Goal: Book appointment/travel/reservation

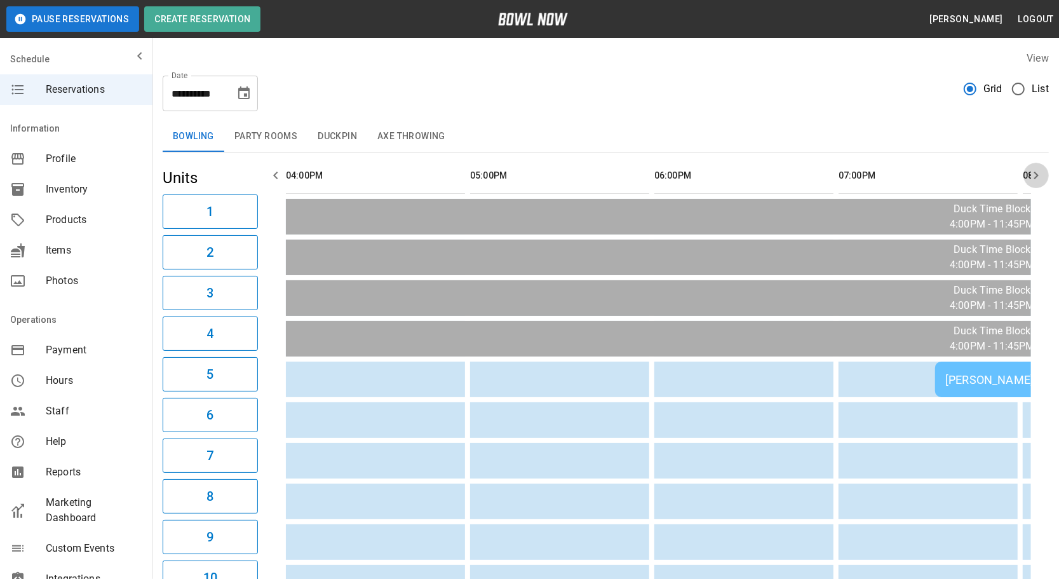
click at [1041, 174] on icon "button" at bounding box center [1036, 175] width 15 height 15
click at [1038, 176] on icon "button" at bounding box center [1036, 175] width 15 height 15
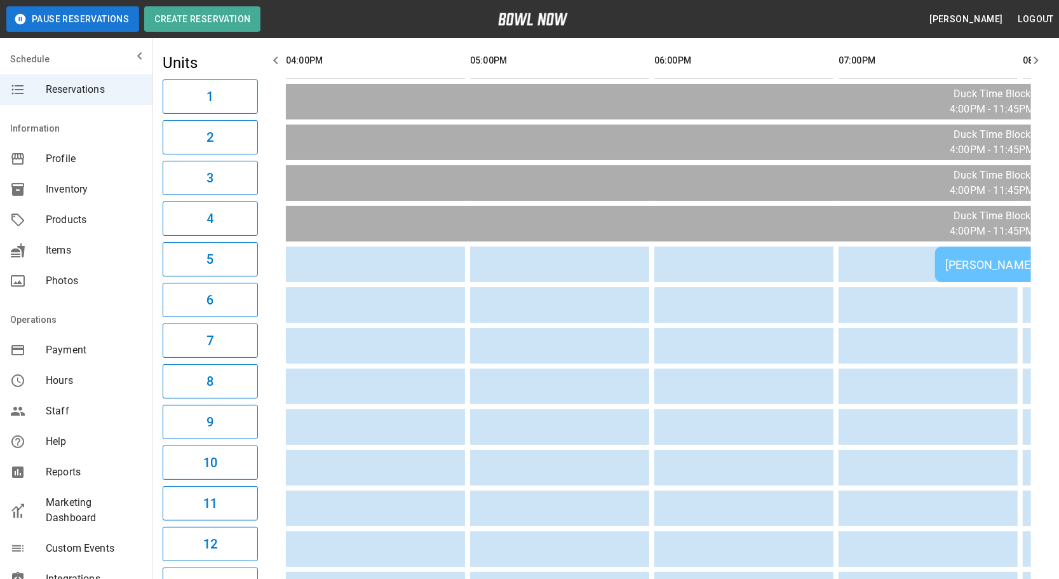
click at [1056, 173] on div "**********" at bounding box center [605, 579] width 907 height 1307
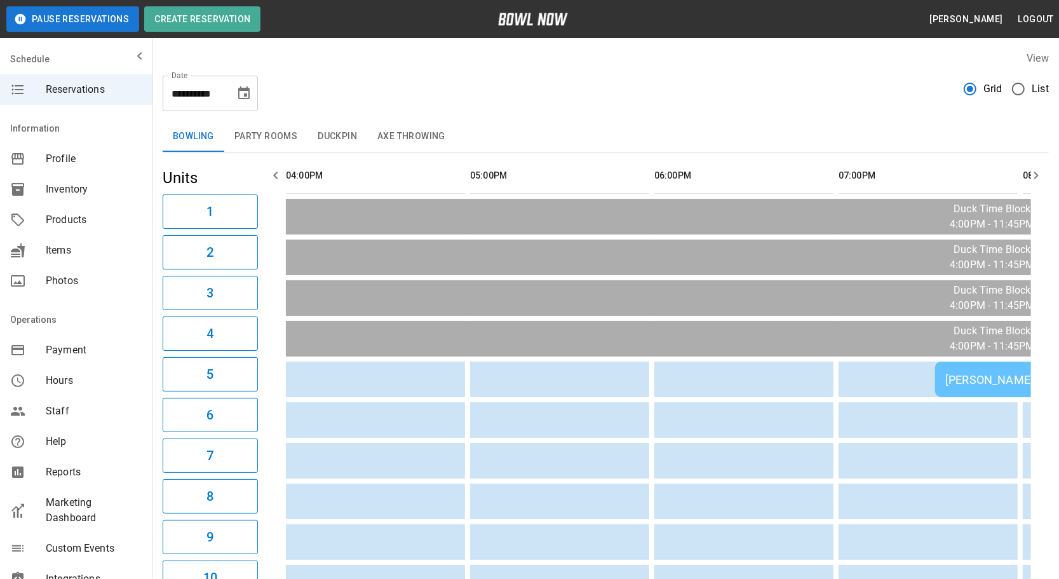
click at [267, 151] on button "Party Rooms" at bounding box center [265, 136] width 83 height 30
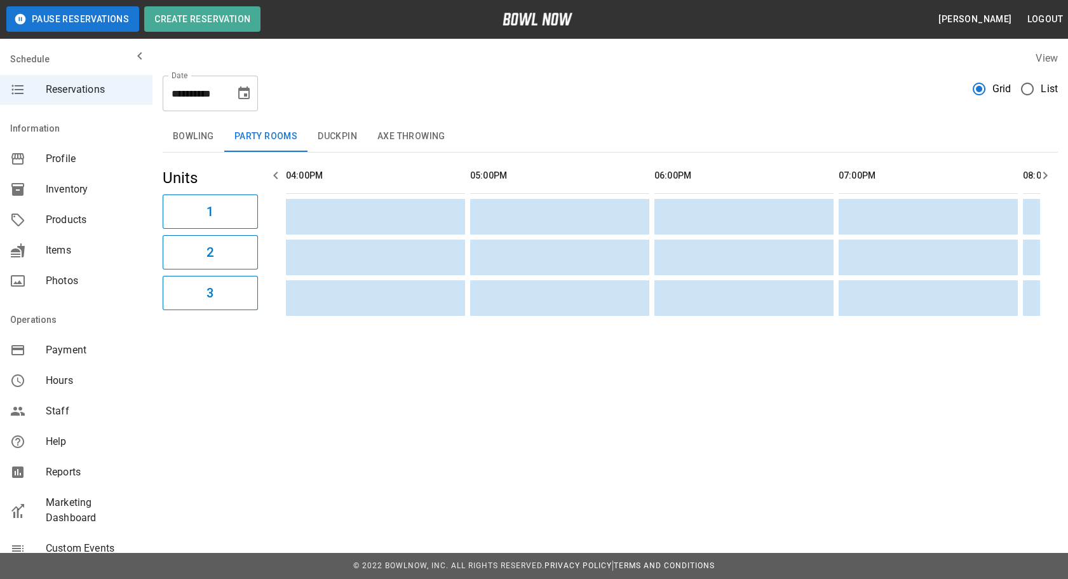
click at [339, 138] on button "Duckpin" at bounding box center [337, 136] width 60 height 30
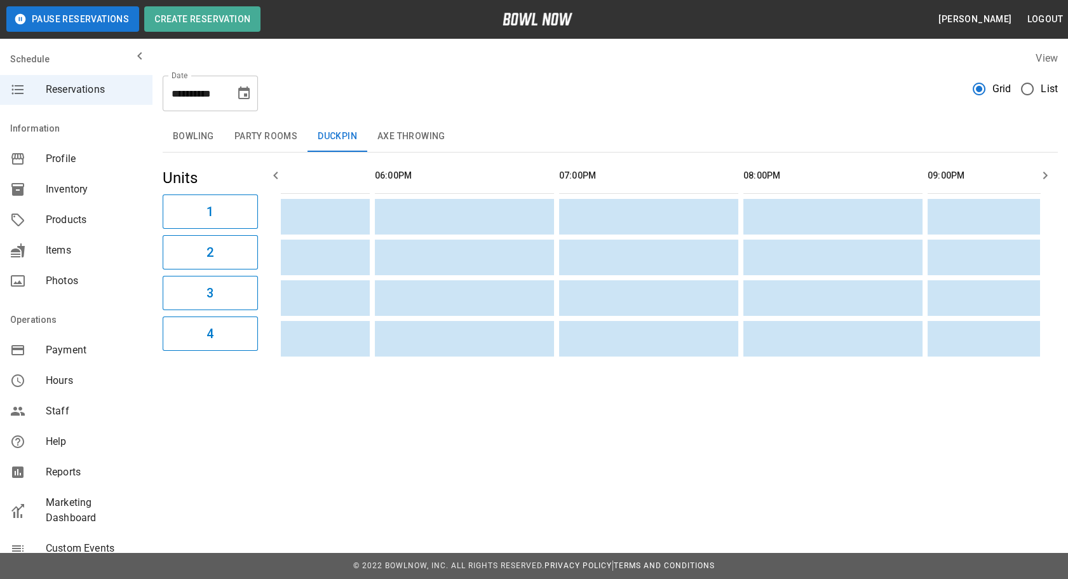
scroll to position [0, 504]
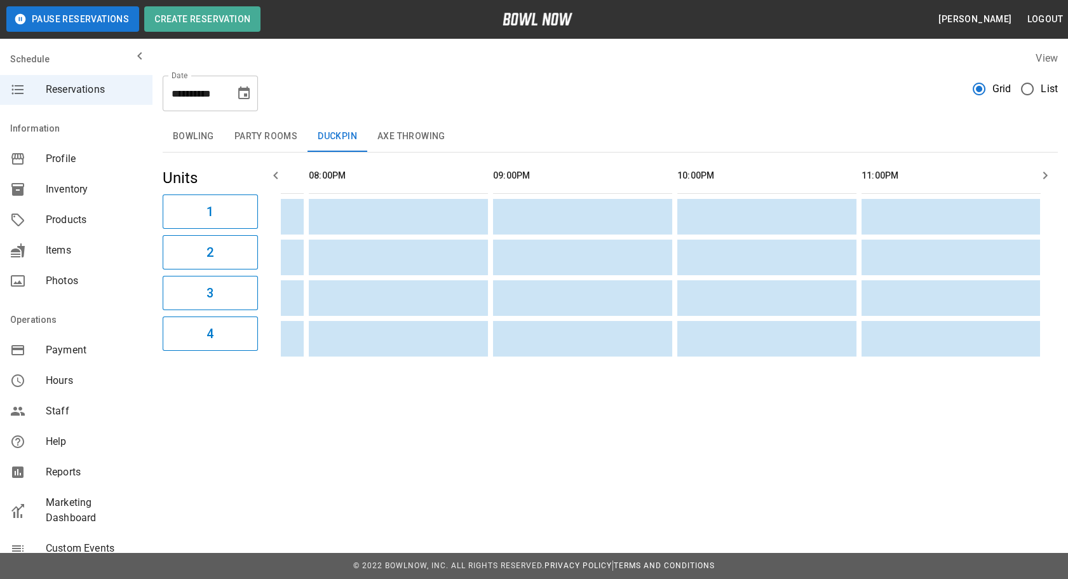
click at [398, 139] on button "Axe Throwing" at bounding box center [411, 136] width 88 height 30
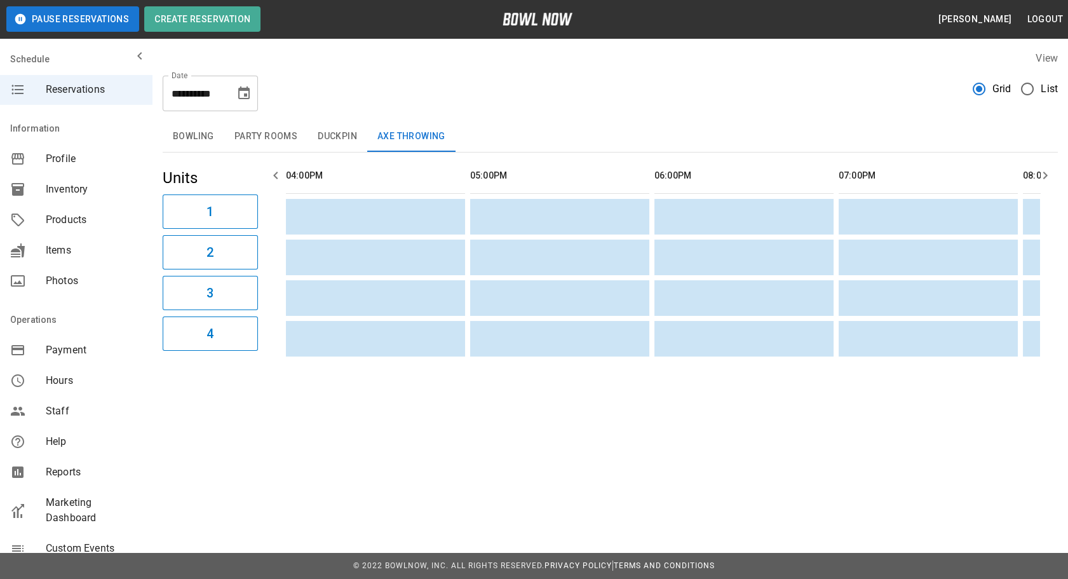
click at [180, 133] on button "Bowling" at bounding box center [194, 136] width 62 height 30
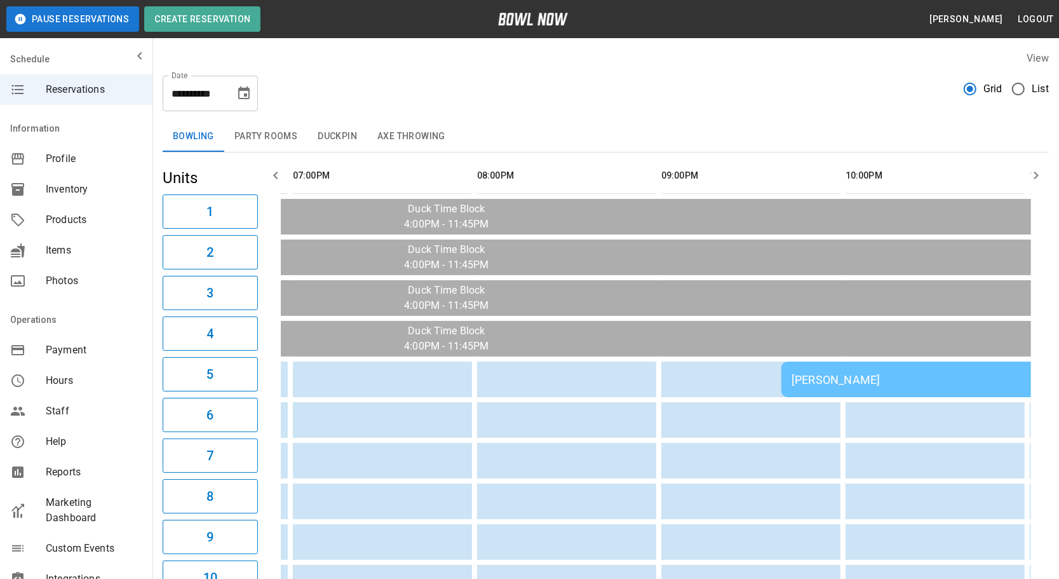
scroll to position [0, 0]
